Goal: Task Accomplishment & Management: Manage account settings

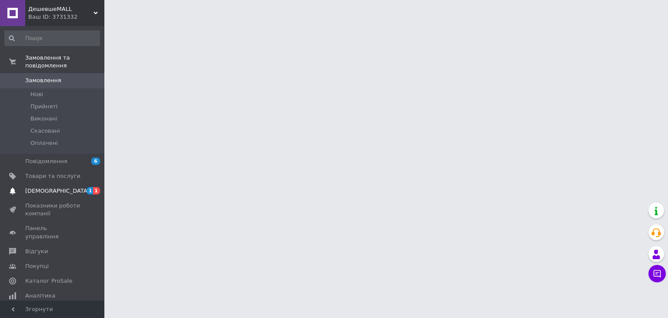
click at [81, 187] on span "1 1" at bounding box center [92, 191] width 24 height 8
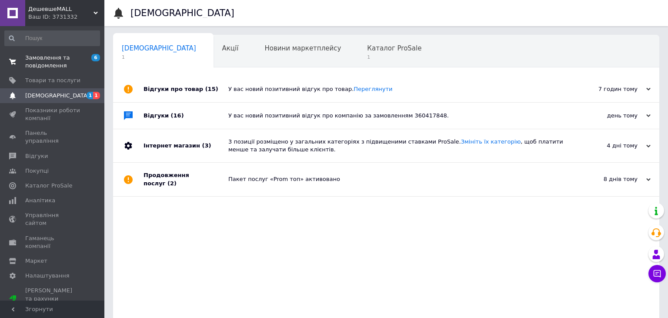
click at [50, 65] on span "Замовлення та повідомлення" at bounding box center [52, 62] width 55 height 16
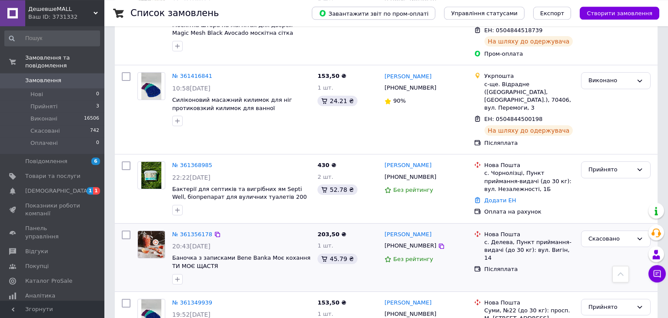
scroll to position [1010, 0]
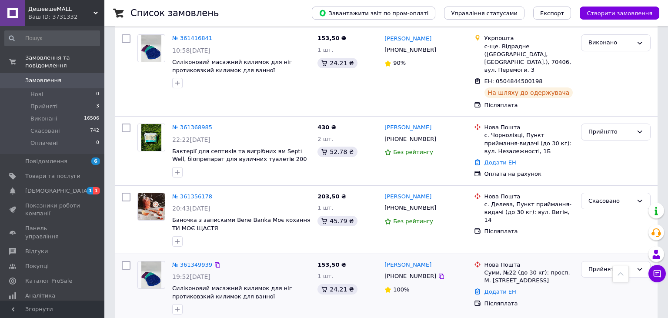
click at [459, 257] on div "Эрна Палеха +380665276927 100%" at bounding box center [425, 287] width 89 height 61
click at [34, 77] on span "Замовлення" at bounding box center [43, 81] width 36 height 8
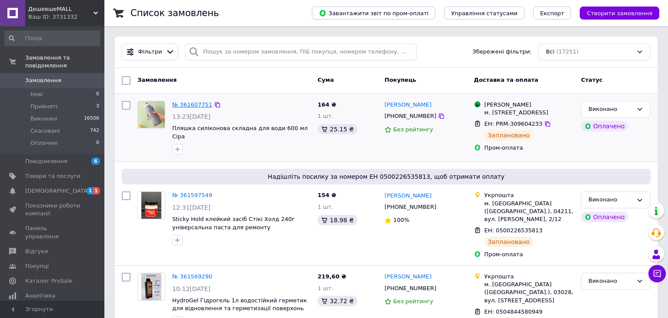
drag, startPoint x: 194, startPoint y: 107, endPoint x: 205, endPoint y: 107, distance: 10.4
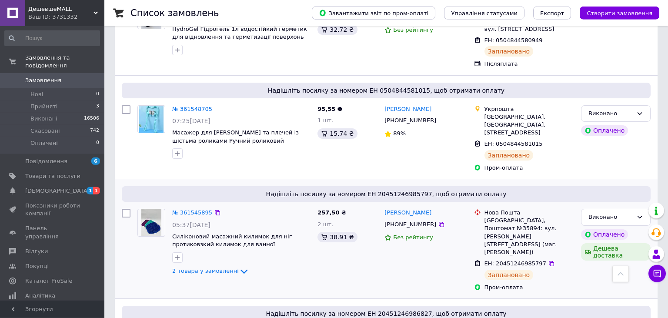
scroll to position [275, 0]
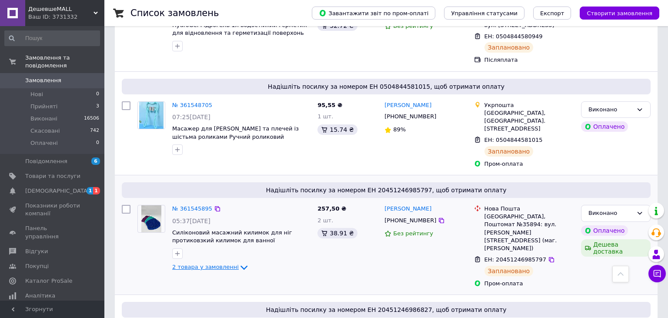
click at [219, 264] on span "2 товара у замовленні" at bounding box center [205, 267] width 67 height 7
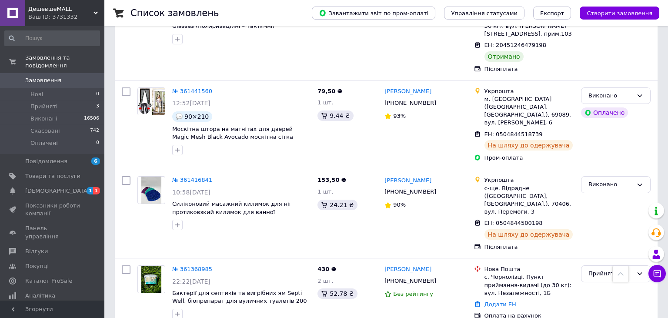
scroll to position [964, 0]
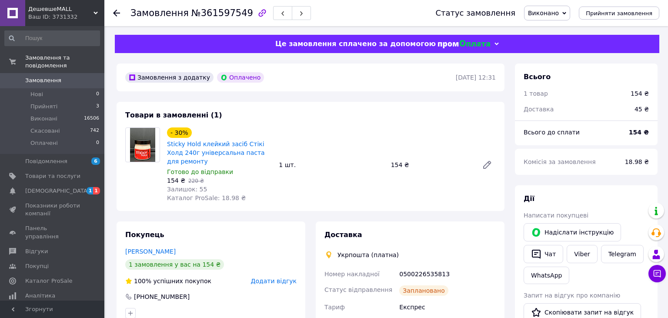
scroll to position [275, 0]
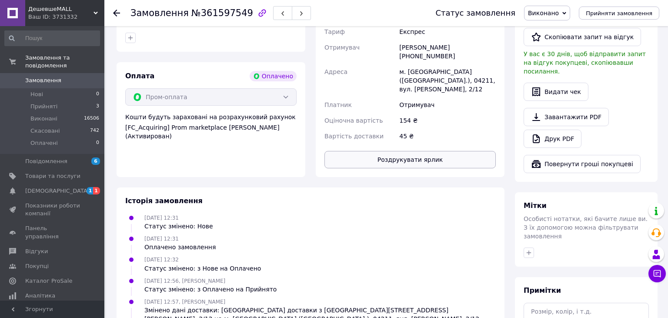
click at [440, 151] on button "Роздрукувати ярлик" at bounding box center [409, 159] width 171 height 17
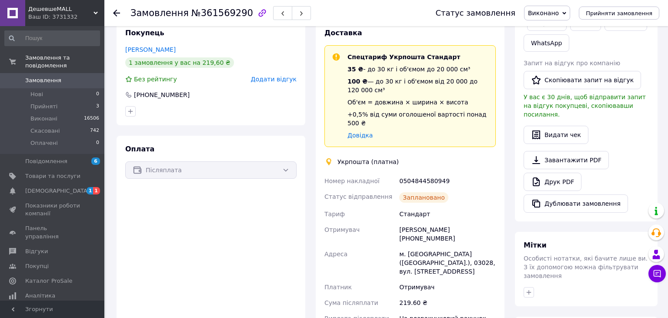
scroll to position [413, 0]
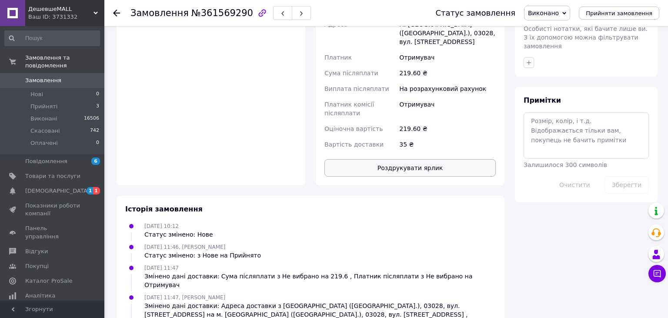
click at [437, 159] on button "Роздрукувати ярлик" at bounding box center [409, 167] width 171 height 17
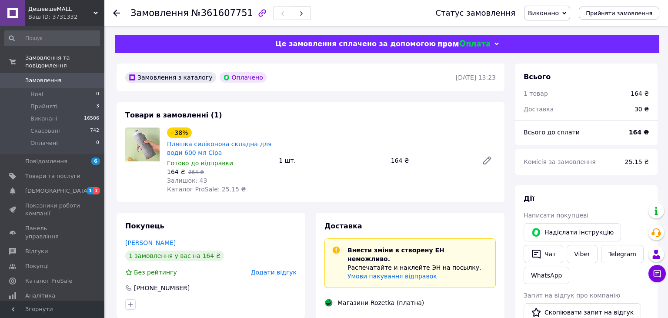
scroll to position [321, 0]
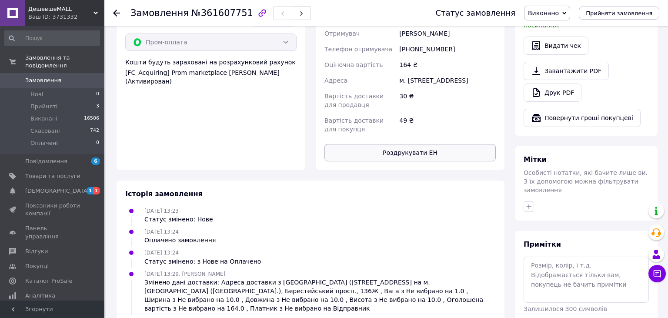
click at [439, 156] on button "Роздрукувати ЕН" at bounding box center [409, 152] width 171 height 17
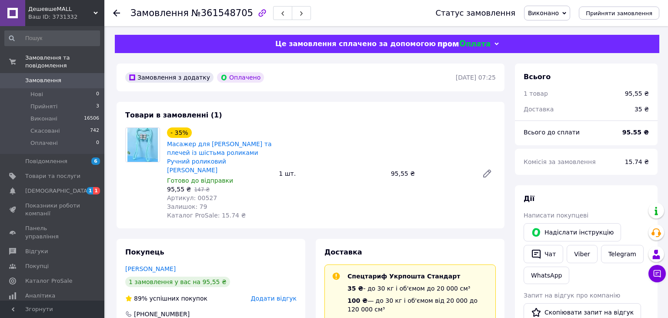
scroll to position [275, 0]
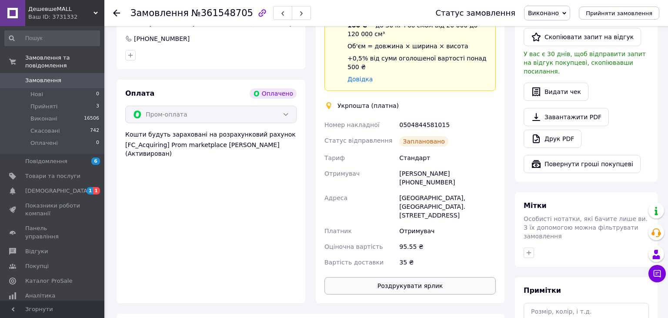
click at [447, 277] on button "Роздрукувати ярлик" at bounding box center [409, 285] width 171 height 17
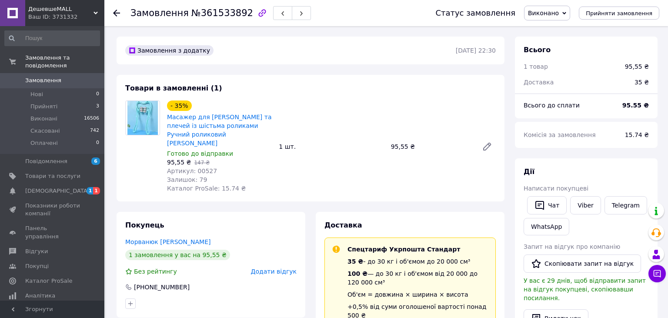
scroll to position [321, 0]
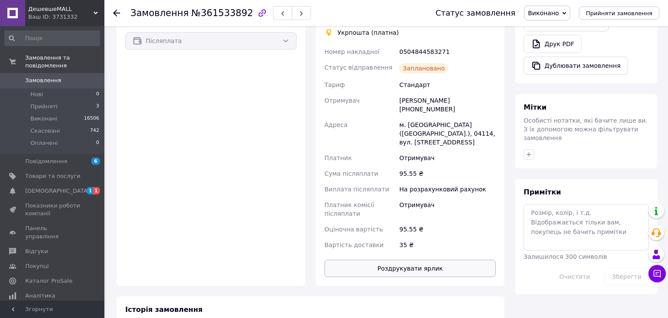
click at [452, 260] on button "Роздрукувати ярлик" at bounding box center [409, 268] width 171 height 17
